Goal: Navigation & Orientation: Find specific page/section

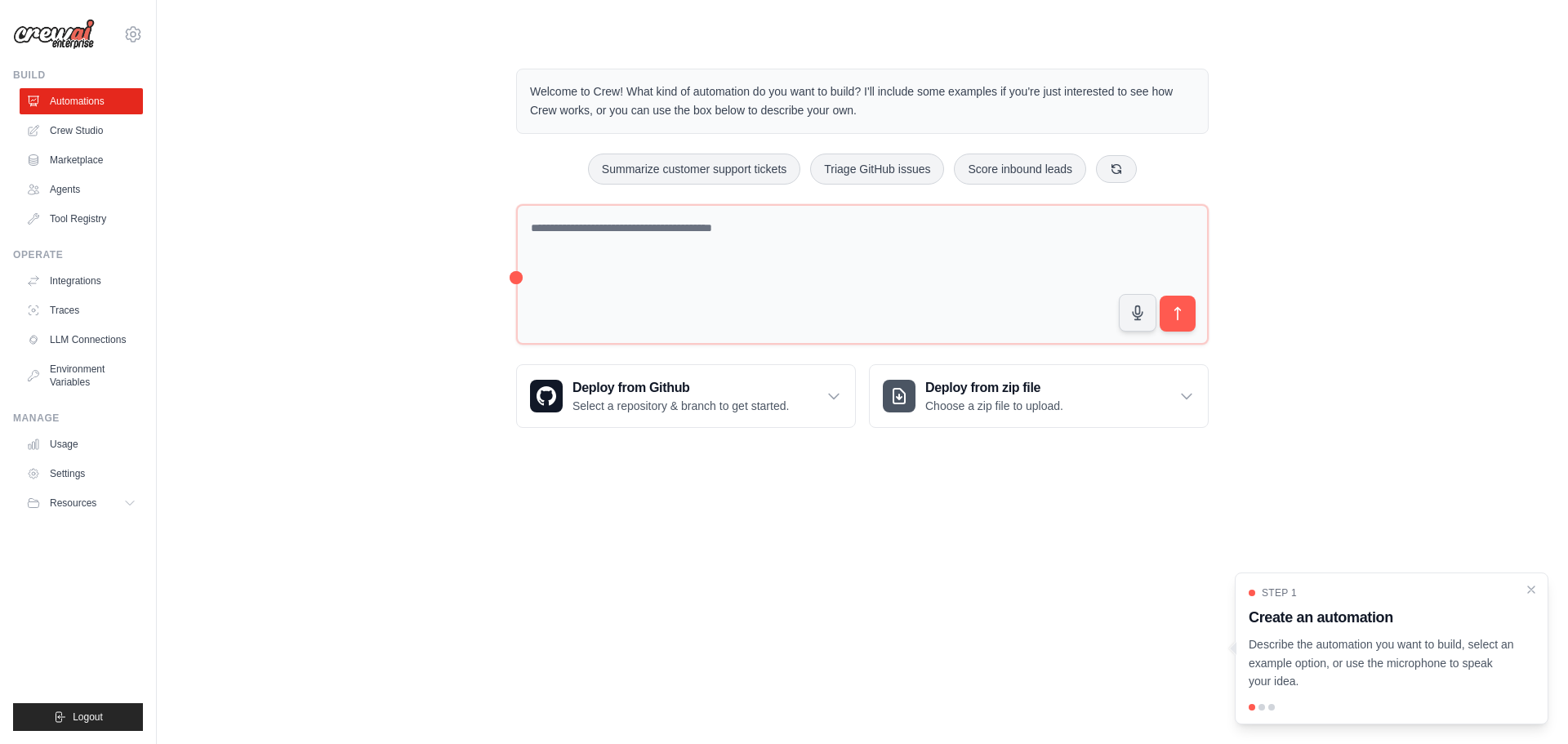
click at [449, 313] on div "Welcome to Crew! What kind of automation do you want to build? I'll include som…" at bounding box center [862, 248] width 1359 height 412
click at [65, 288] on link "Integrations" at bounding box center [83, 281] width 123 height 26
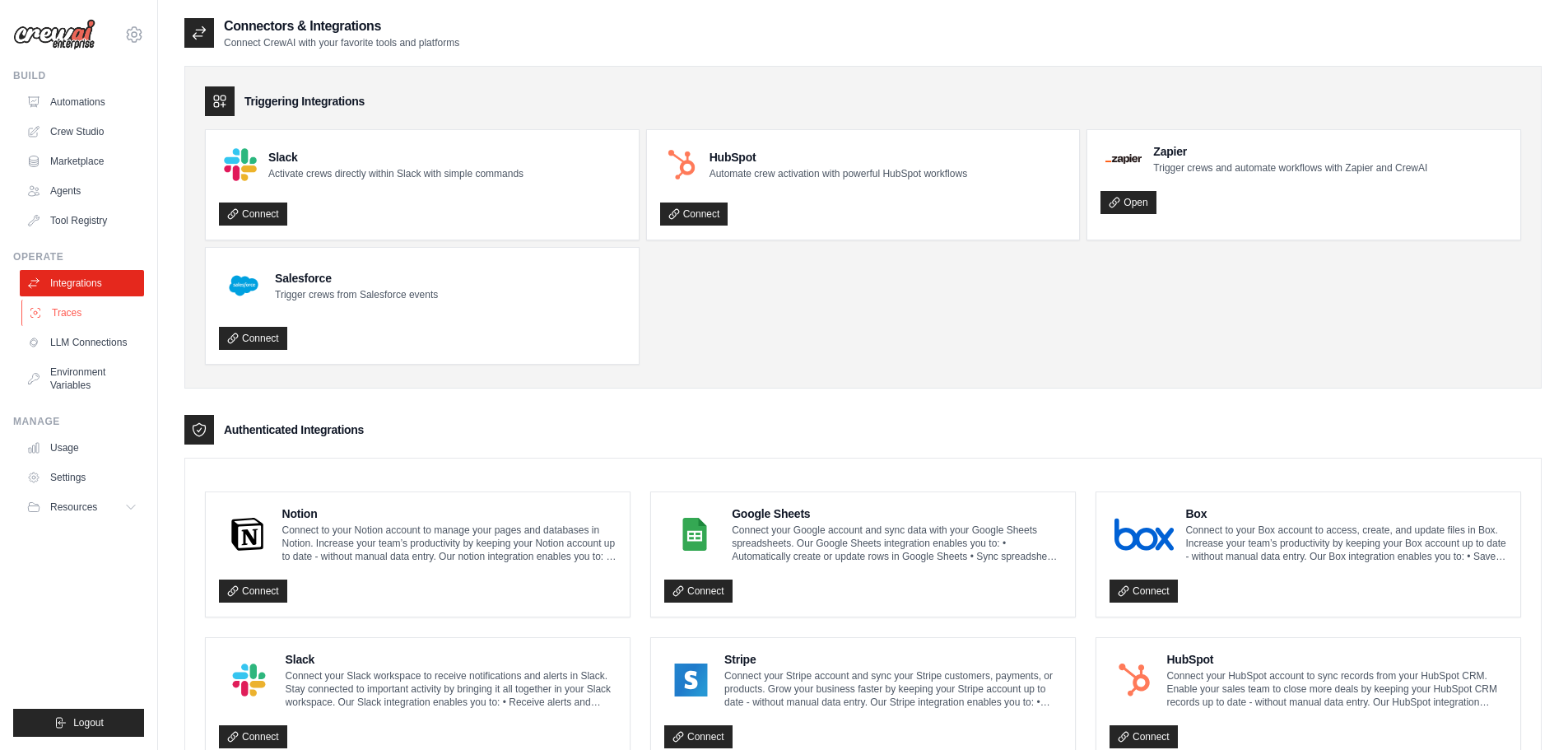
click at [62, 317] on link "Traces" at bounding box center [84, 313] width 124 height 26
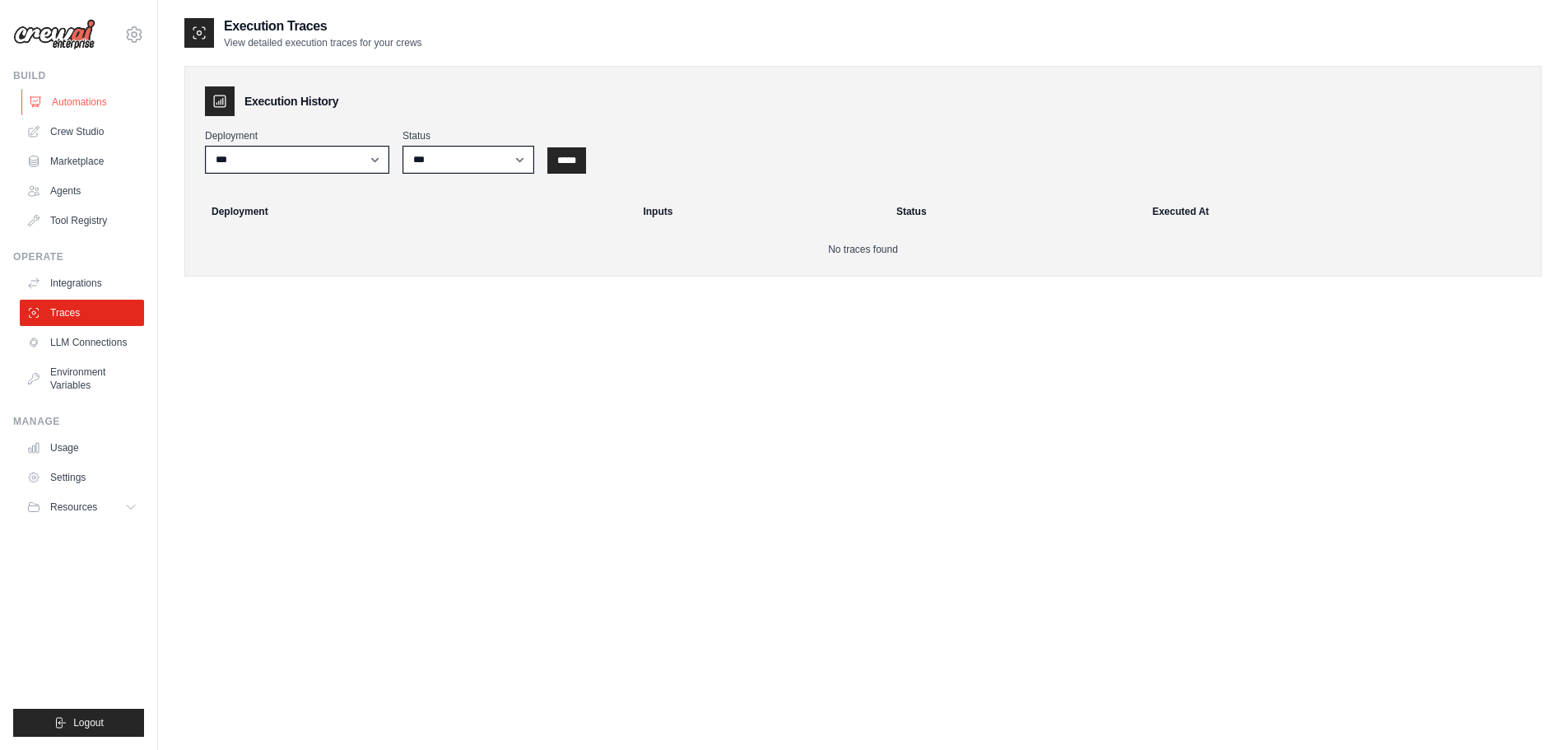
click at [84, 91] on link "Automations" at bounding box center [84, 102] width 124 height 26
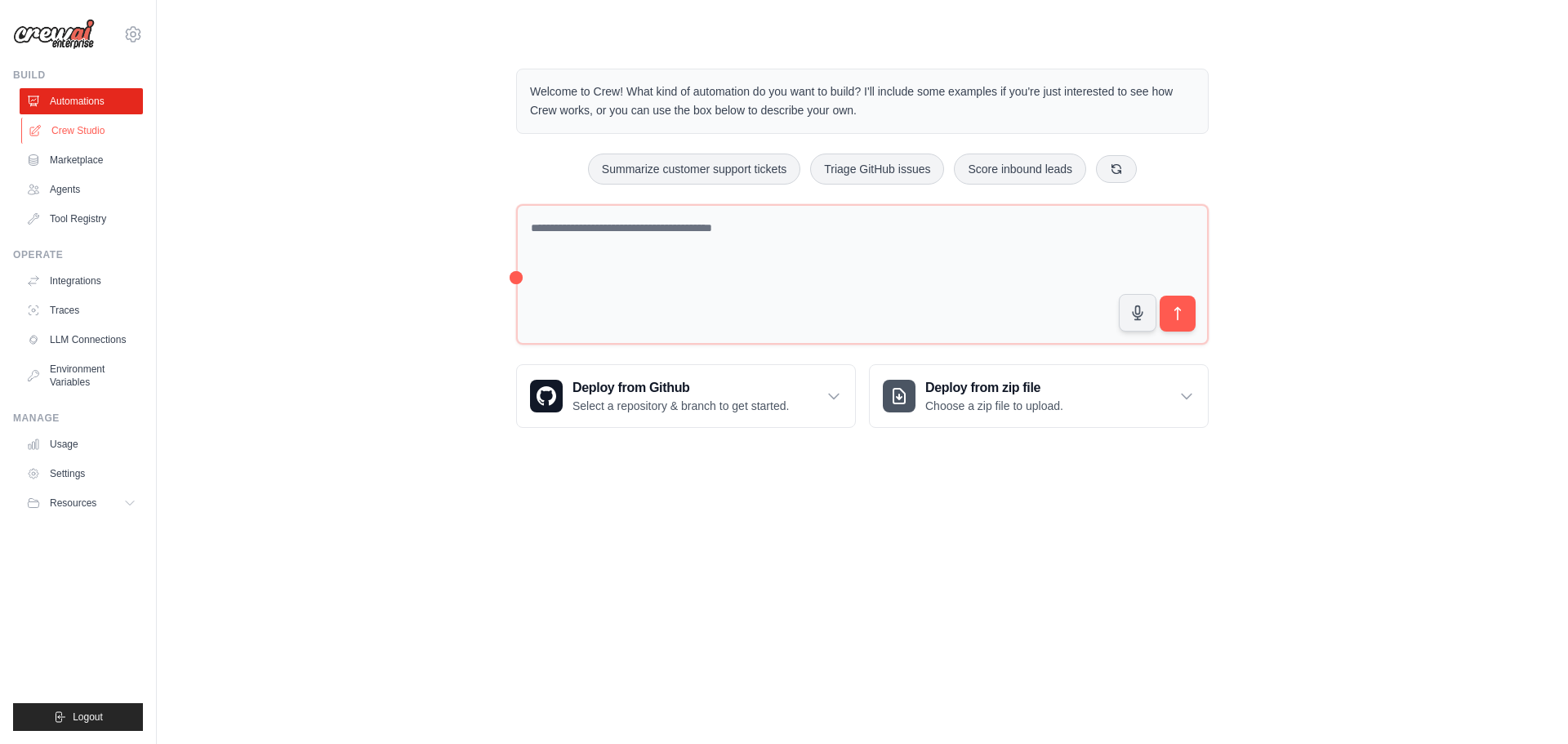
click at [85, 123] on link "Crew Studio" at bounding box center [83, 131] width 123 height 26
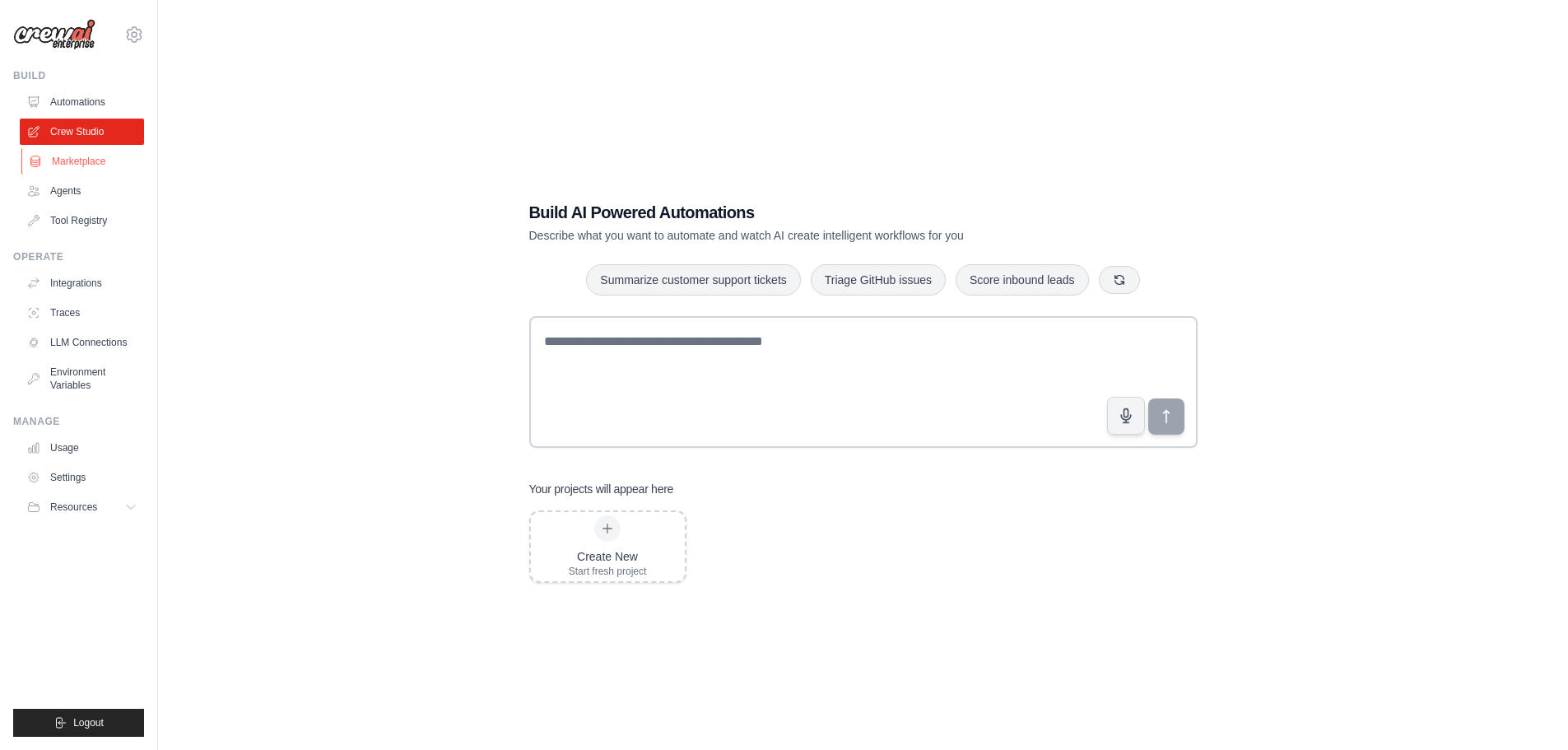
click at [84, 163] on link "Marketplace" at bounding box center [84, 162] width 124 height 26
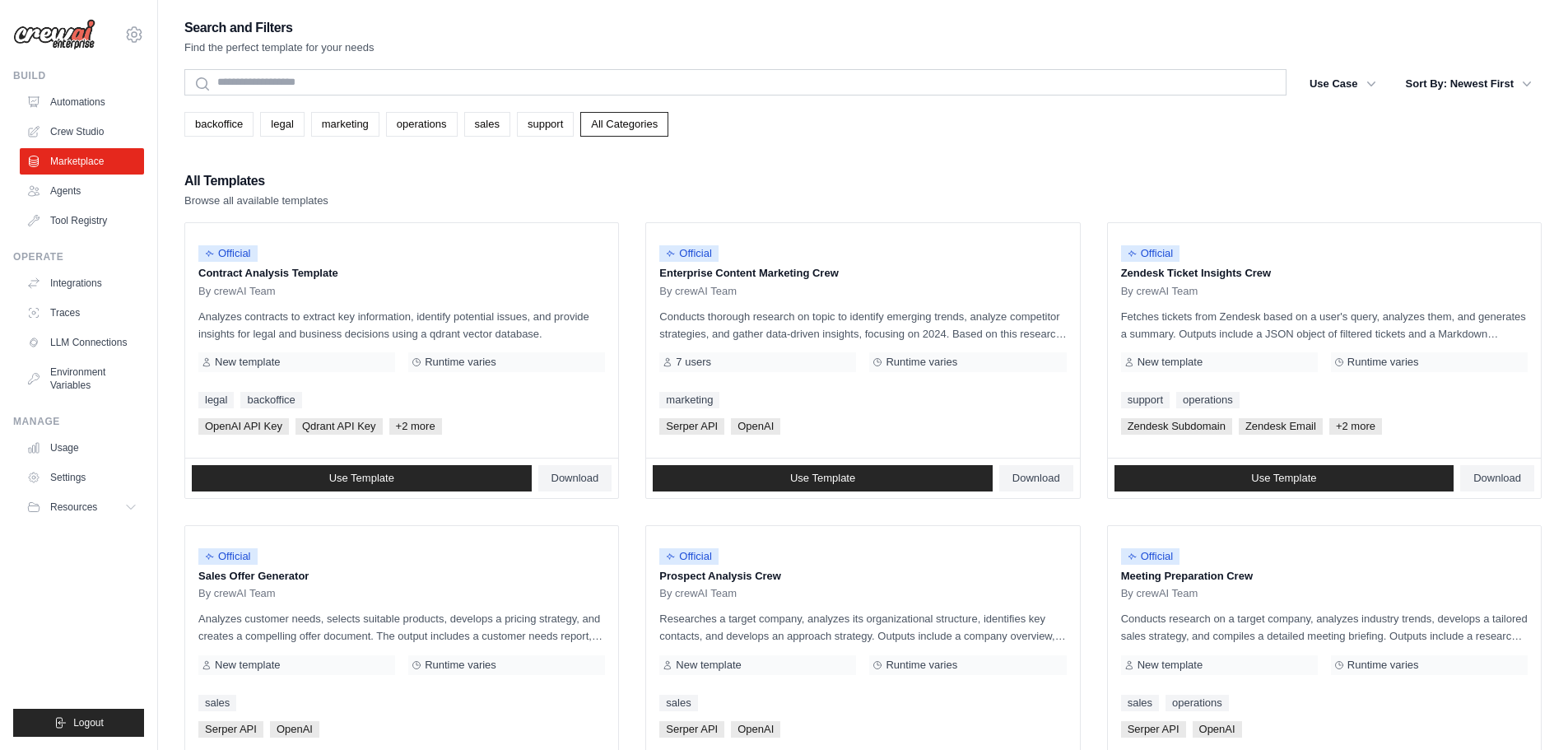
click at [84, 193] on link "Agents" at bounding box center [82, 191] width 124 height 26
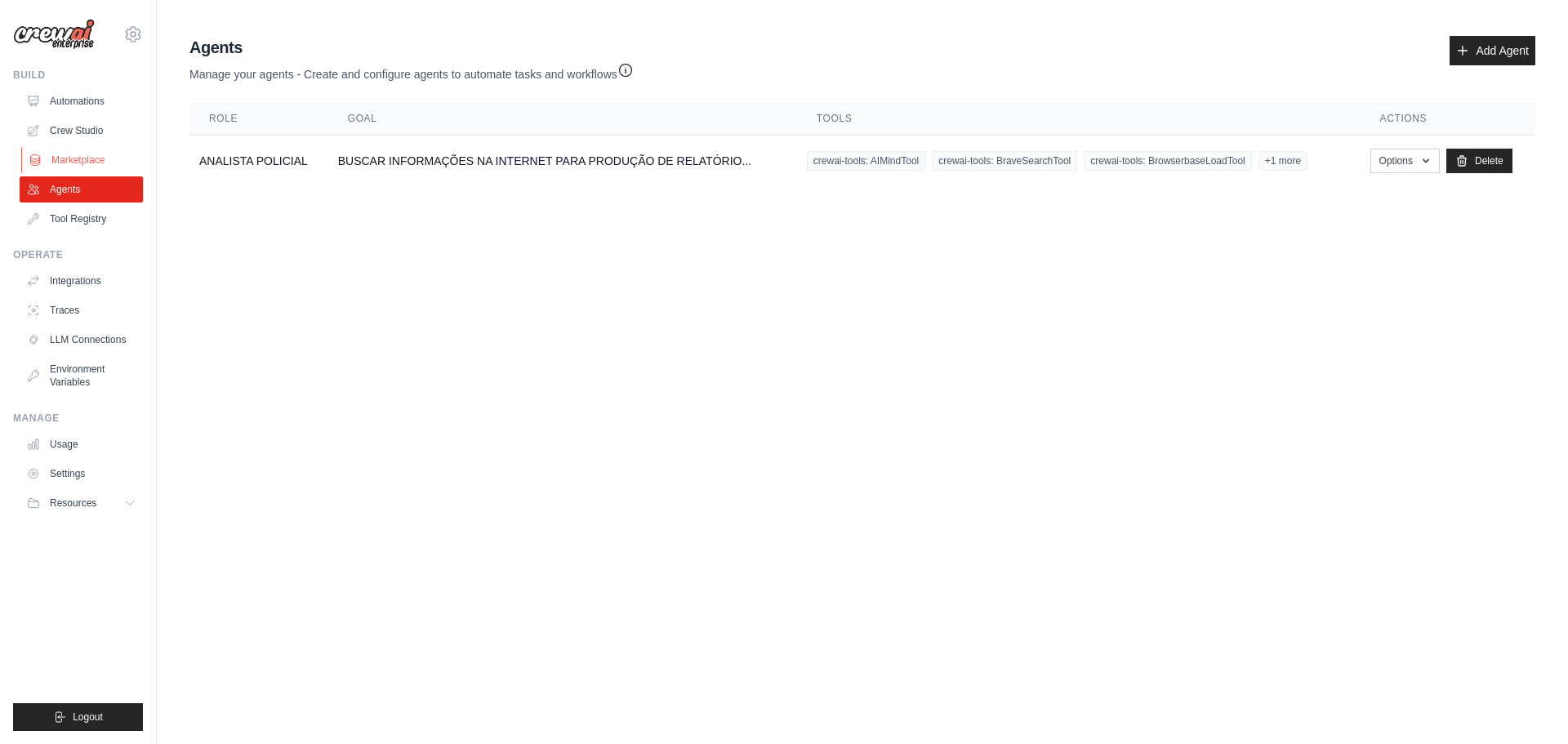
click at [88, 161] on link "Marketplace" at bounding box center [83, 160] width 123 height 26
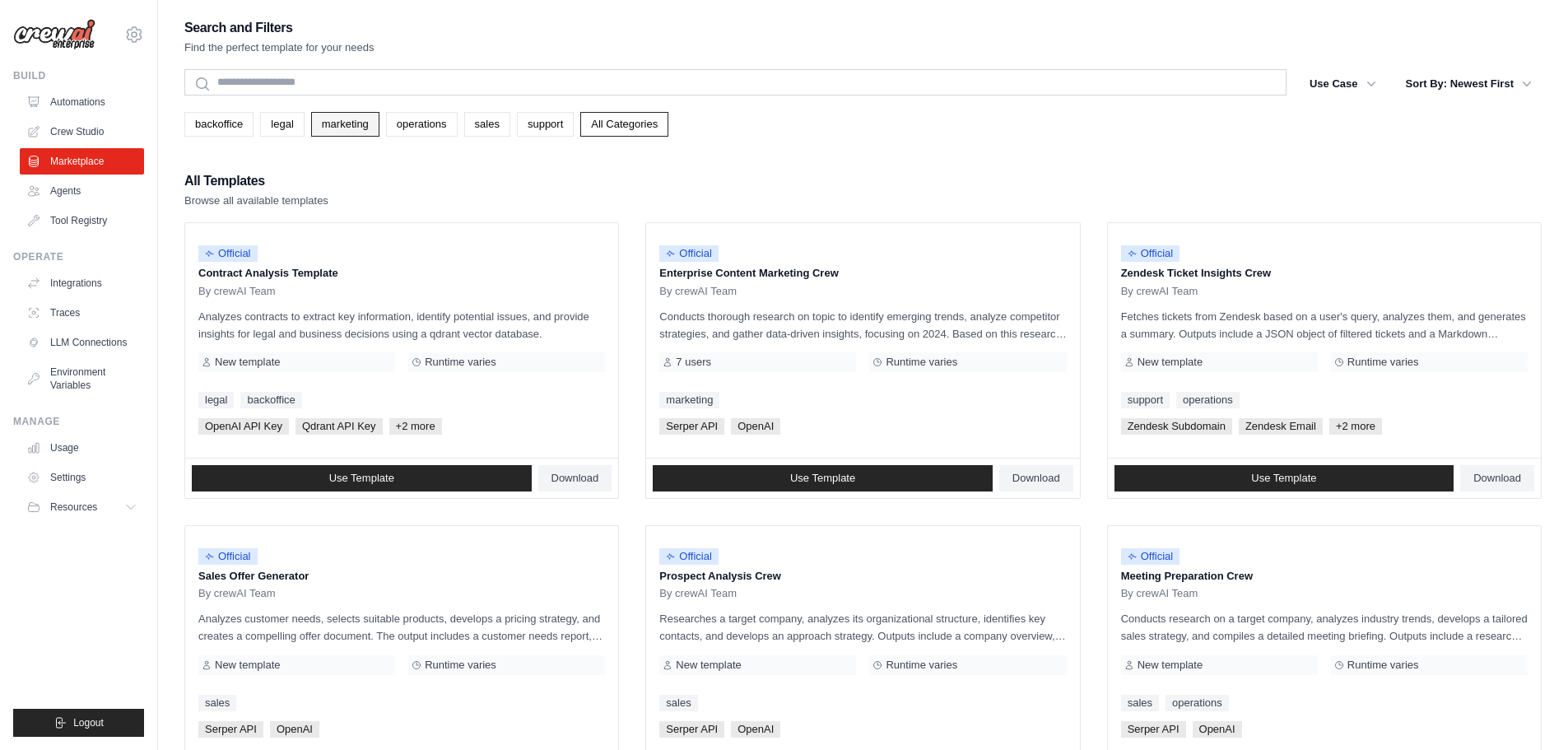
click at [361, 119] on link "marketing" at bounding box center [345, 124] width 69 height 25
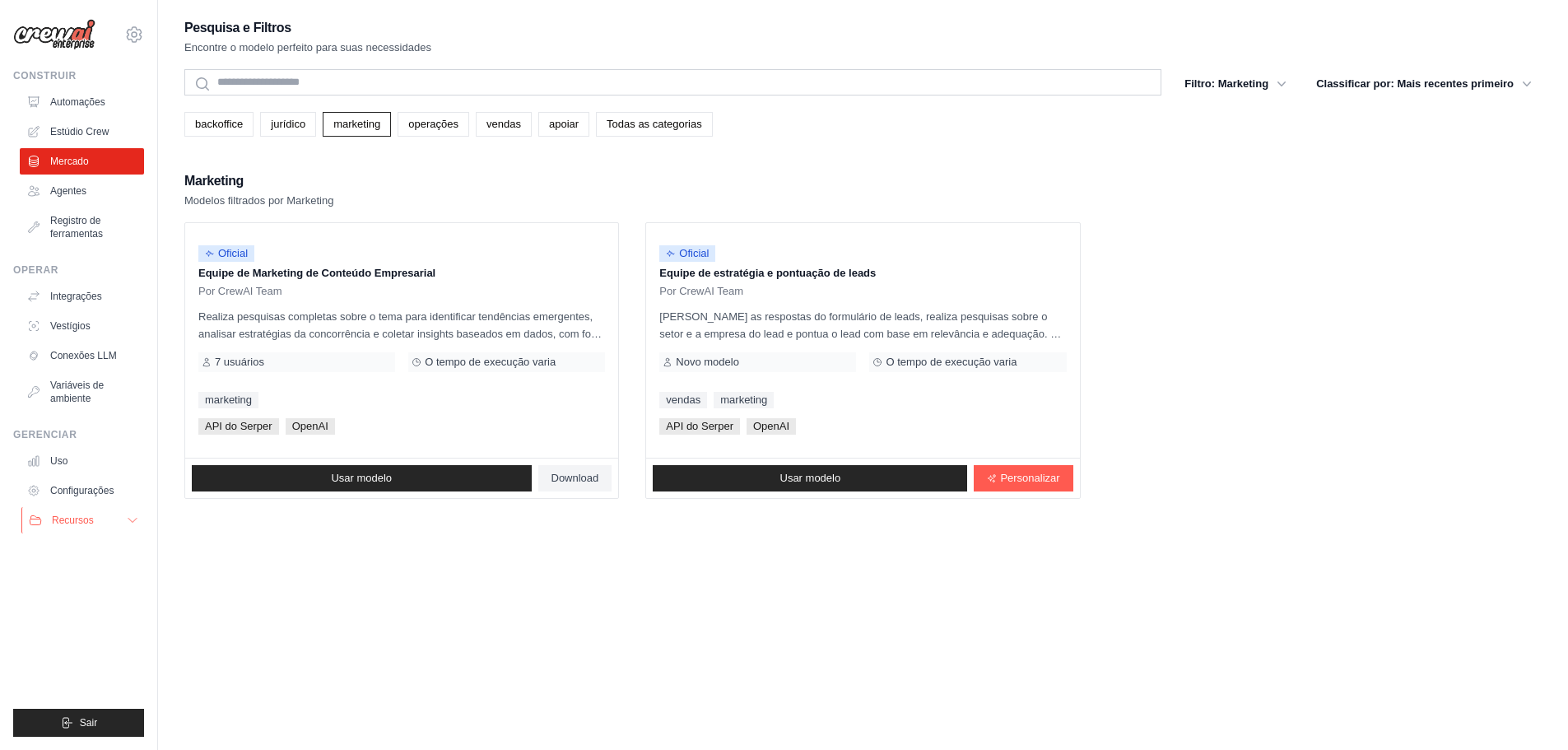
click at [133, 528] on button "Recursos" at bounding box center [84, 520] width 124 height 26
click at [91, 97] on font "Automações" at bounding box center [79, 102] width 55 height 11
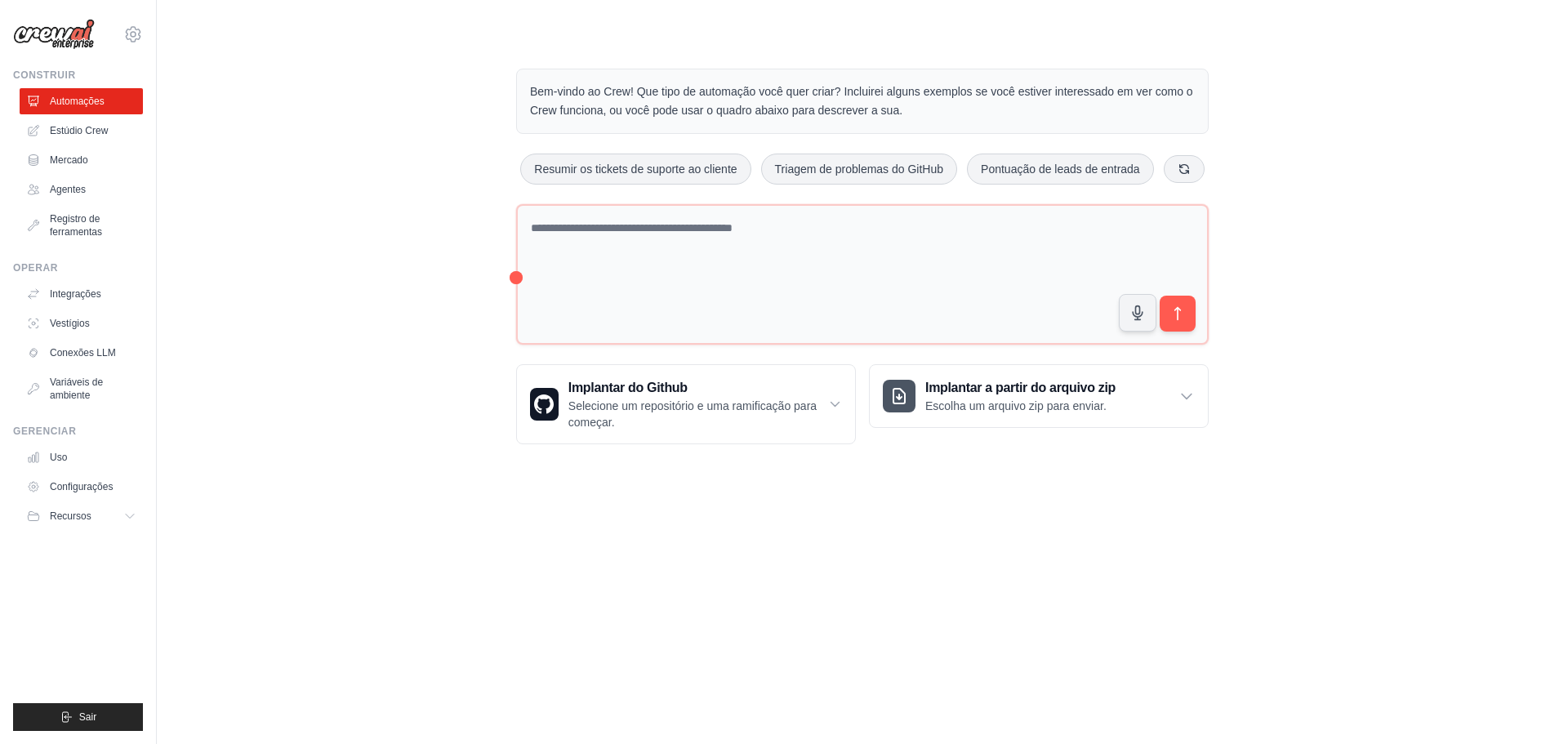
click at [513, 273] on div "Bem-vindo ao Crew! Que tipo de automação você quer criar? Incluirei alguns exem…" at bounding box center [862, 256] width 731 height 428
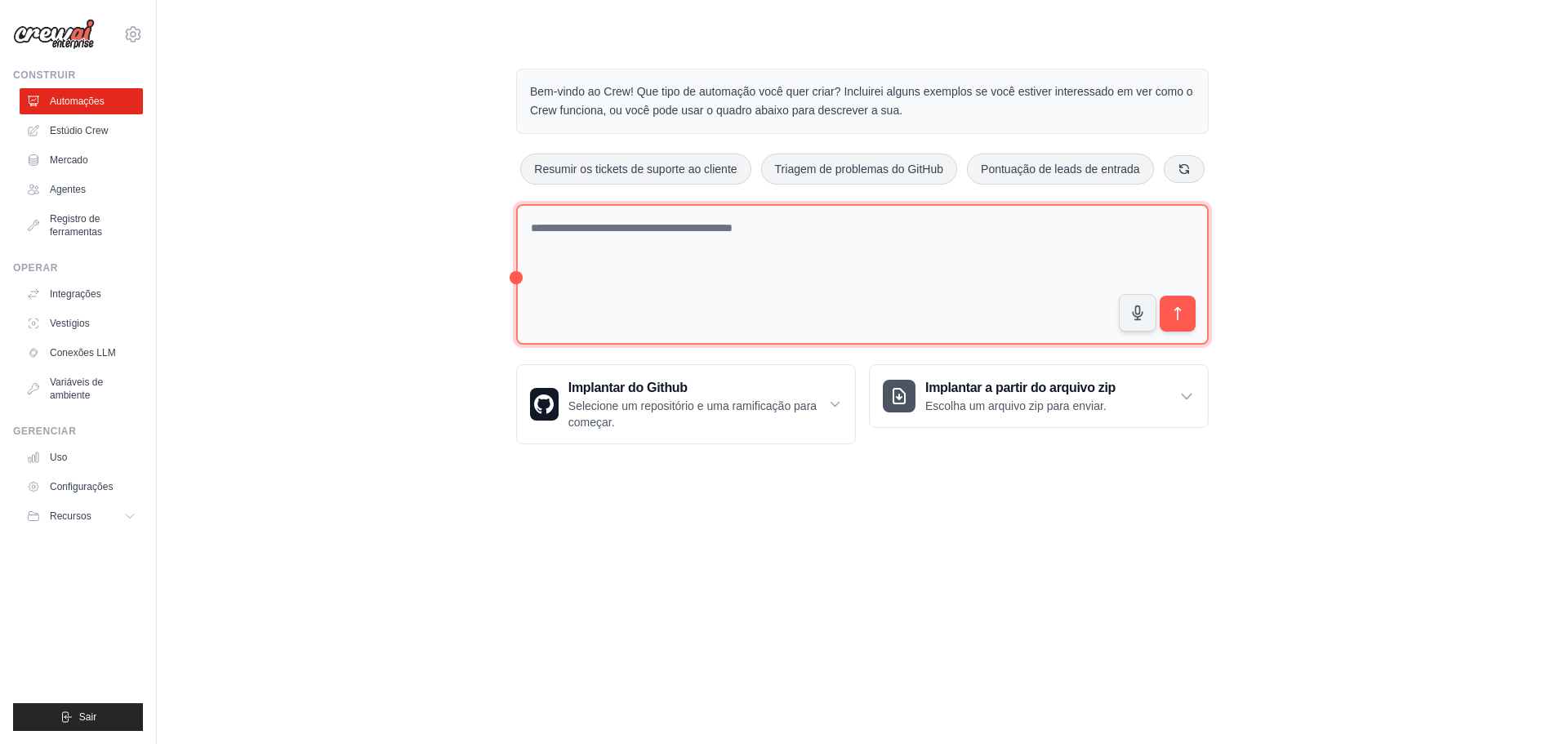
click at [1039, 267] on textarea at bounding box center [862, 274] width 693 height 141
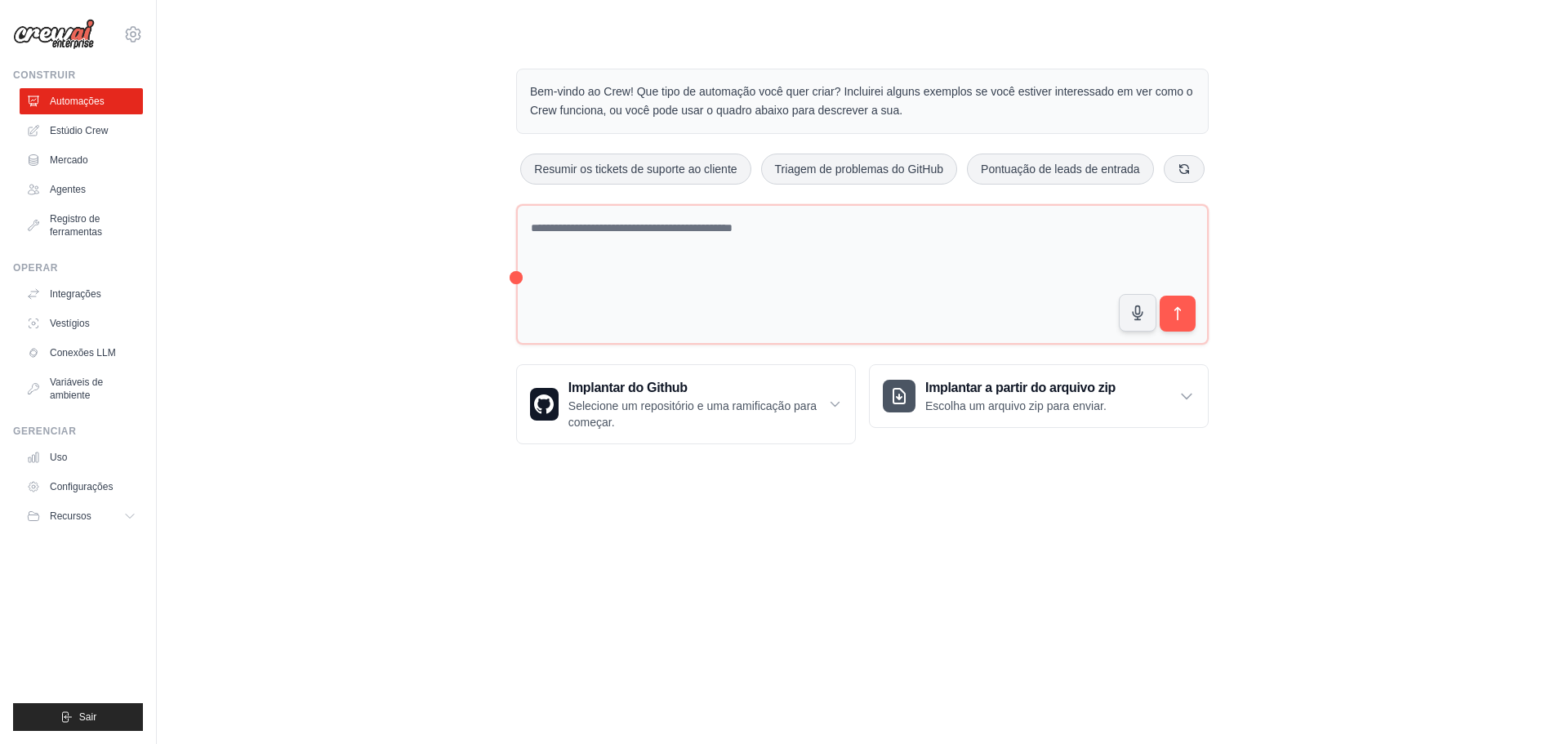
click at [458, 157] on div "Bem-vindo ao Crew! Que tipo de automação você quer criar? Incluirei alguns exem…" at bounding box center [862, 256] width 1359 height 428
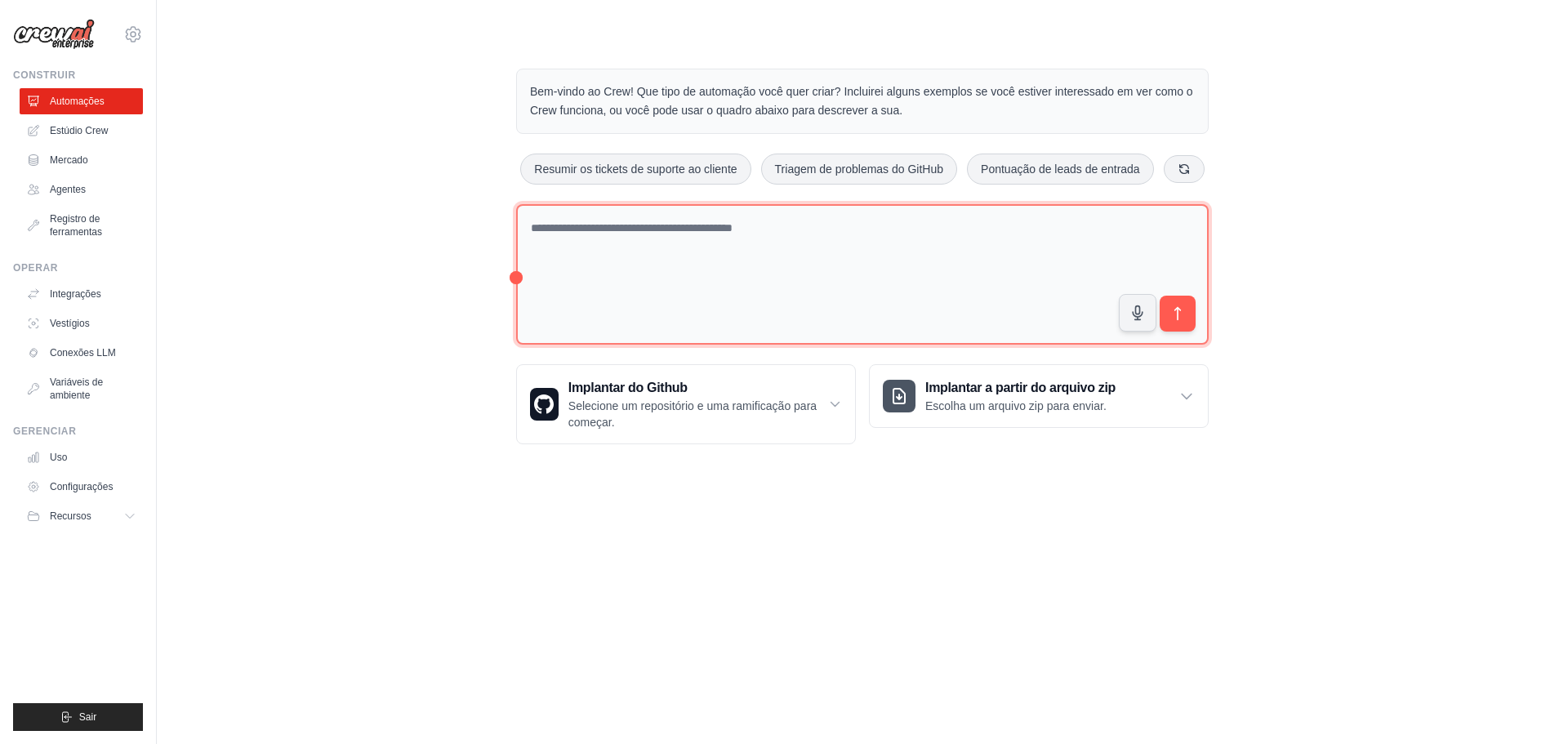
click at [635, 263] on textarea at bounding box center [862, 274] width 693 height 141
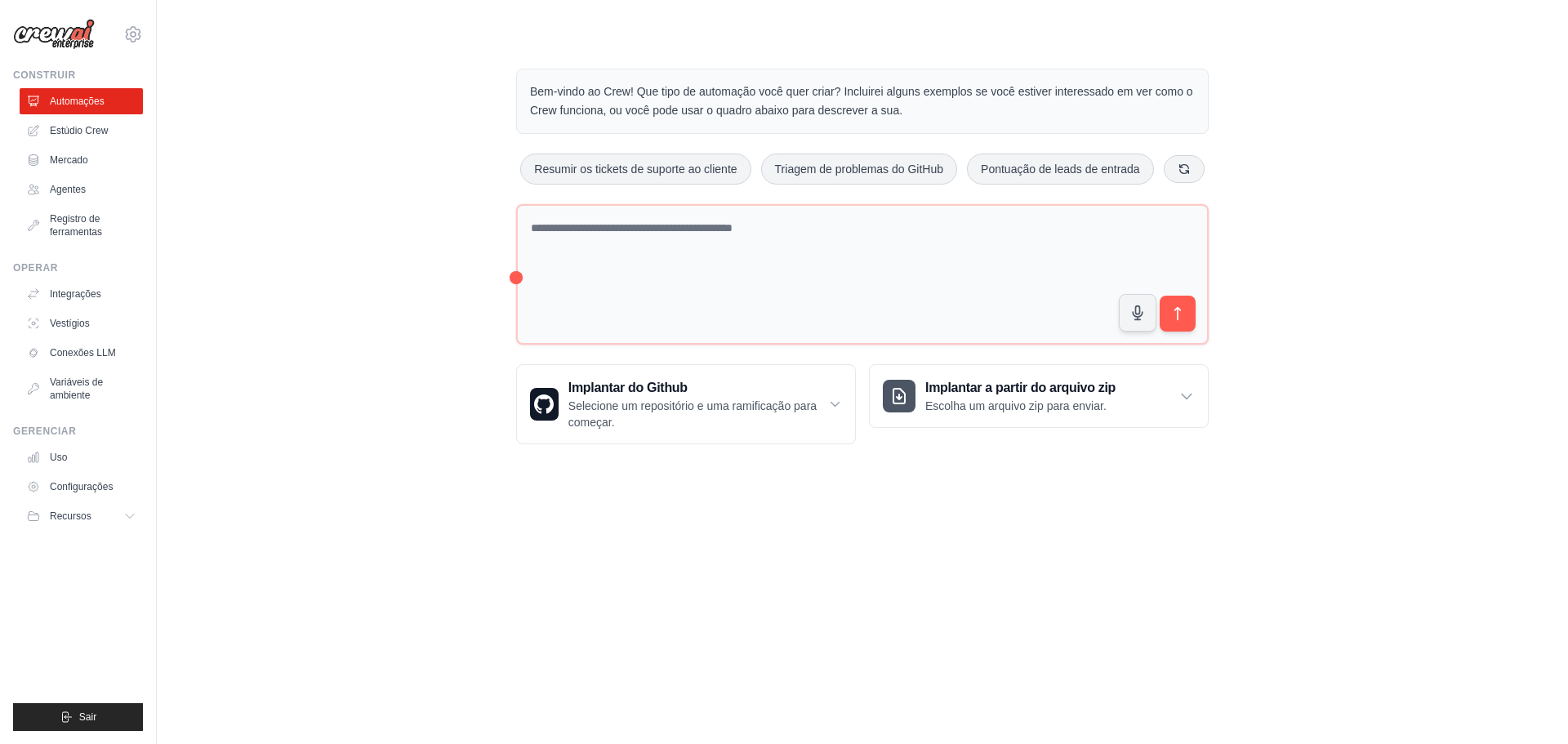
click at [469, 246] on div "Bem-vindo ao Crew! Que tipo de automação você quer criar? Incluirei alguns exem…" at bounding box center [862, 256] width 1359 height 428
